Goal: Entertainment & Leisure: Consume media (video, audio)

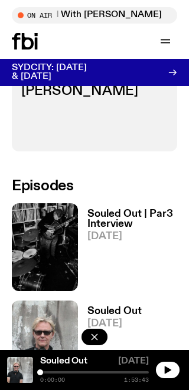
scroll to position [478, 0]
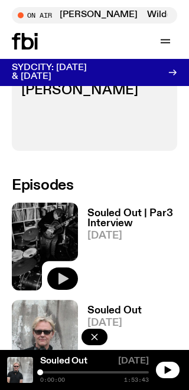
click at [66, 273] on icon "button" at bounding box center [63, 279] width 10 height 12
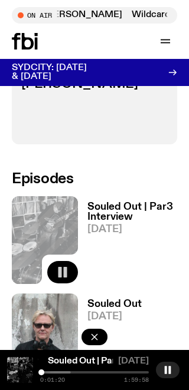
scroll to position [485, 0]
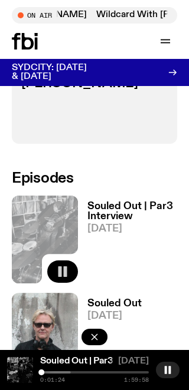
click at [114, 202] on h3 "Souled Out | Par3 Interview" at bounding box center [132, 212] width 90 height 20
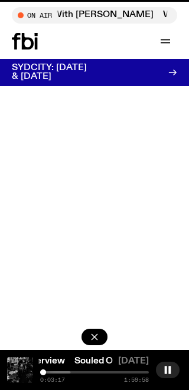
scroll to position [485, 0]
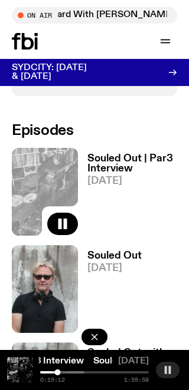
click at [170, 372] on rect "button" at bounding box center [169, 370] width 2 height 8
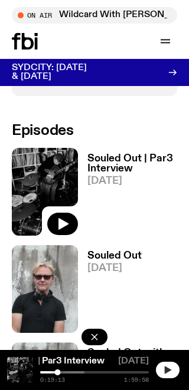
scroll to position [515, 0]
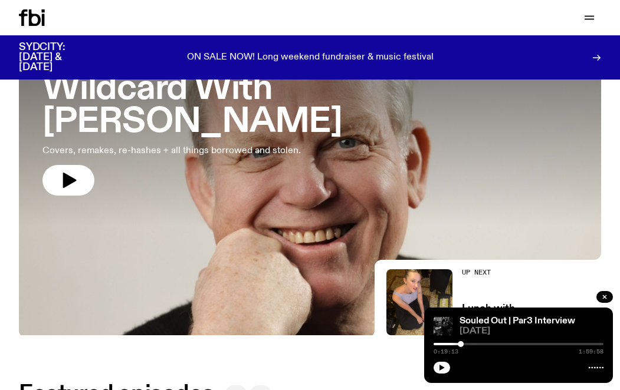
scroll to position [93, 0]
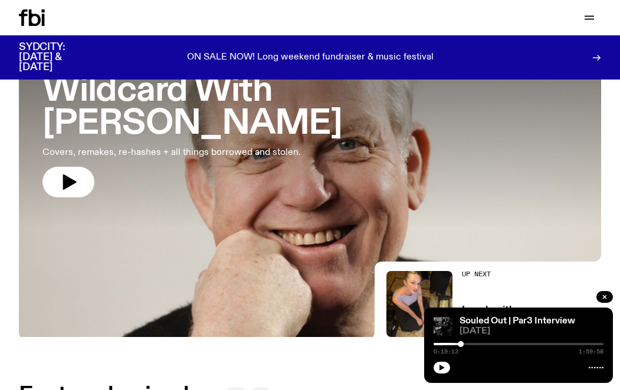
click at [182, 97] on h3 "Wildcard With [PERSON_NAME]" at bounding box center [309, 108] width 535 height 66
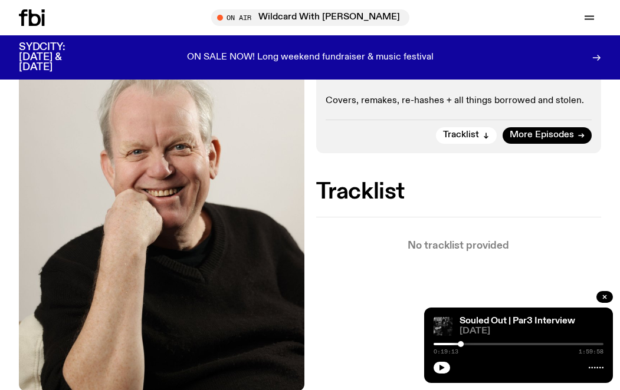
scroll to position [233, 0]
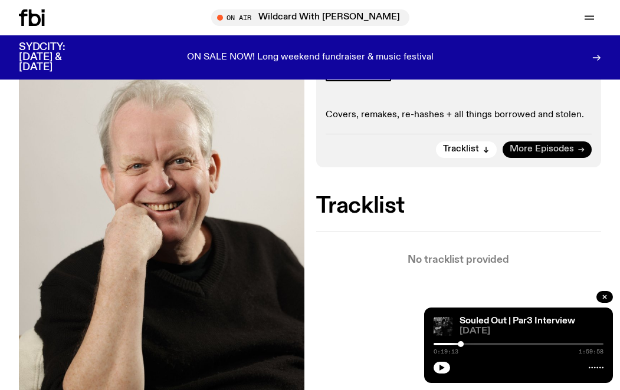
click at [568, 146] on span "More Episodes" at bounding box center [542, 149] width 64 height 9
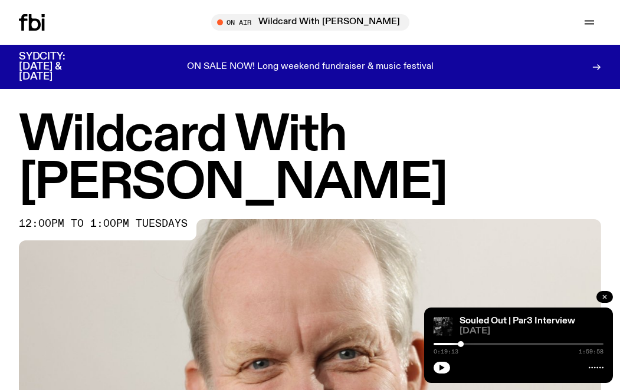
click at [609, 295] on button "button" at bounding box center [604, 297] width 17 height 12
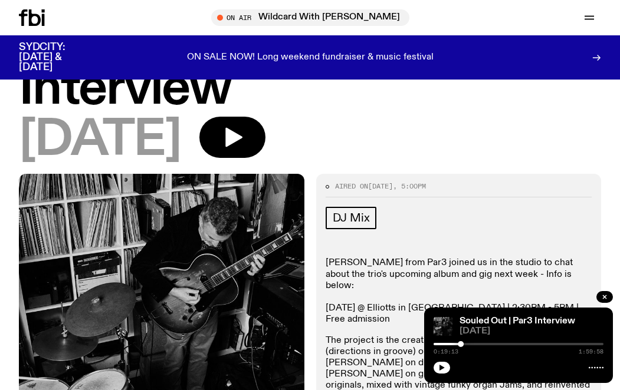
scroll to position [87, 0]
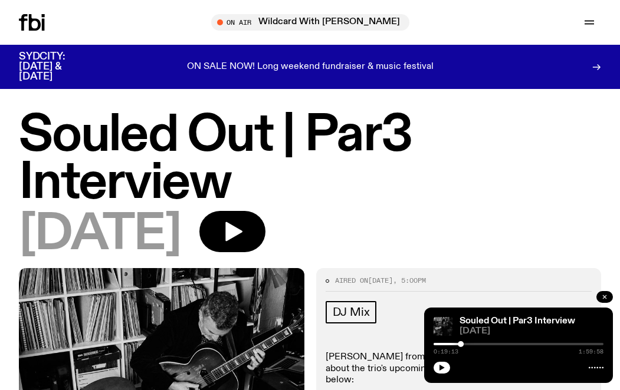
click at [602, 296] on icon "button" at bounding box center [604, 297] width 7 height 7
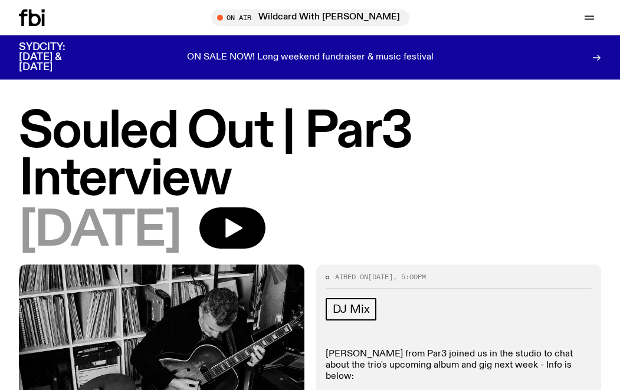
scroll to position [58, 0]
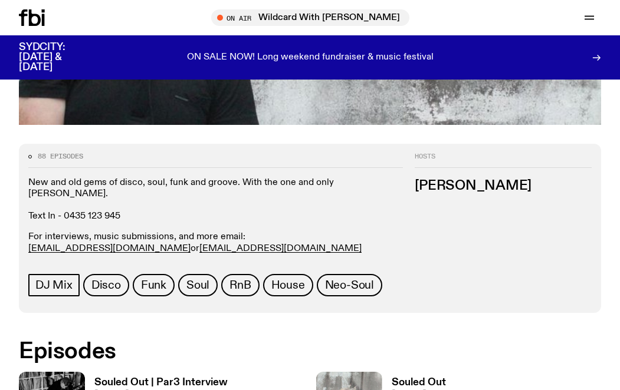
scroll to position [593, 0]
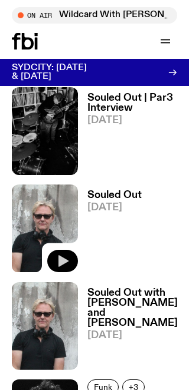
click at [64, 254] on icon "button" at bounding box center [62, 261] width 14 height 14
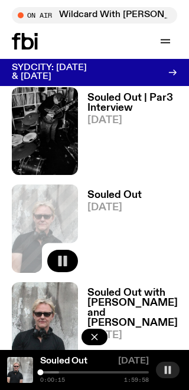
click at [168, 370] on icon "button" at bounding box center [167, 370] width 9 height 9
